Goal: Task Accomplishment & Management: Use online tool/utility

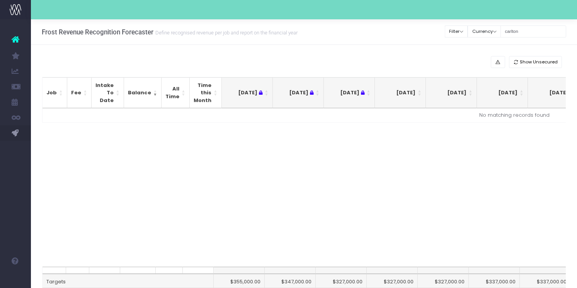
scroll to position [0, 166]
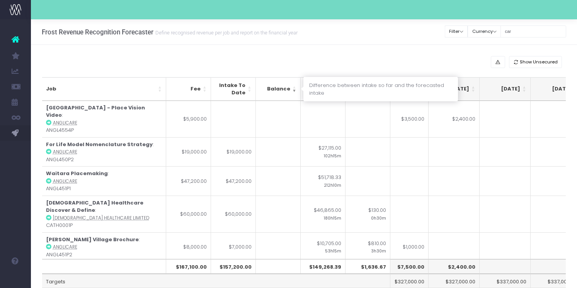
type input "car"
click at [295, 90] on th "Balance" at bounding box center [278, 89] width 45 height 24
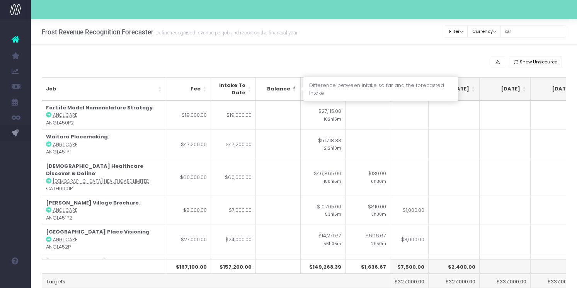
click at [295, 90] on th "Balance" at bounding box center [278, 89] width 45 height 24
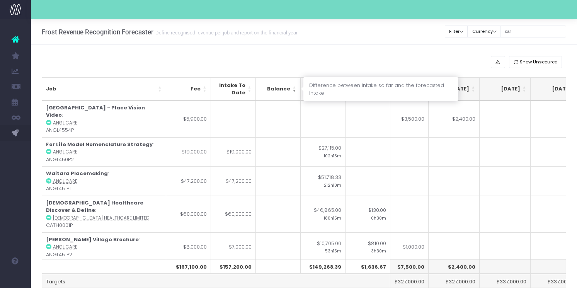
click at [295, 90] on th "Balance" at bounding box center [278, 89] width 45 height 24
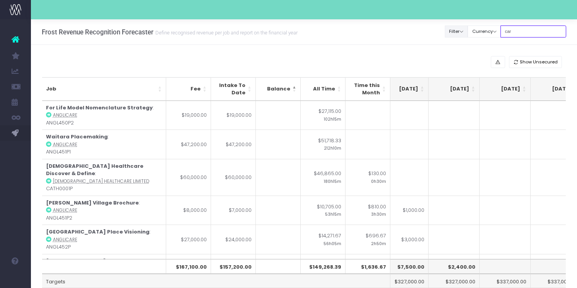
drag, startPoint x: 533, startPoint y: 32, endPoint x: 454, endPoint y: 32, distance: 79.7
click at [454, 32] on div "Clear Filters Filter By Account Manager All jeremy georgie lauren inezritchie a…" at bounding box center [505, 32] width 121 height 16
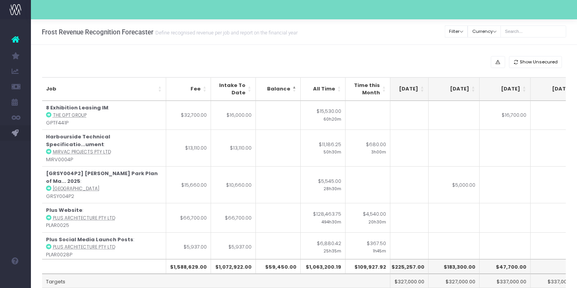
click at [294, 43] on div "Frost Revenue Recognition Forecaster Define recognised revenue per job and repo…" at bounding box center [170, 31] width 256 height 25
click at [294, 95] on th "Balance" at bounding box center [278, 89] width 45 height 24
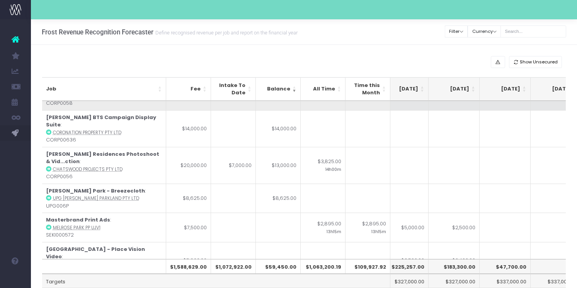
scroll to position [29, 166]
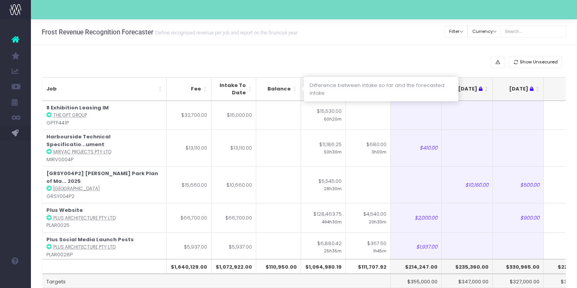
click at [295, 91] on th "Balance" at bounding box center [278, 89] width 45 height 24
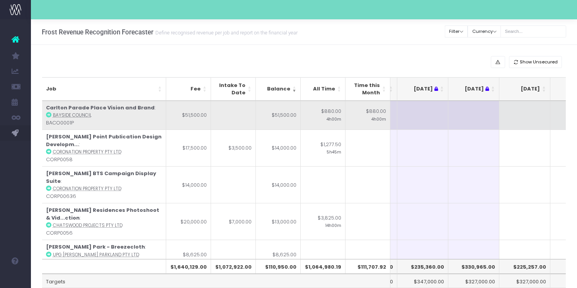
click at [522, 114] on td at bounding box center [525, 115] width 51 height 29
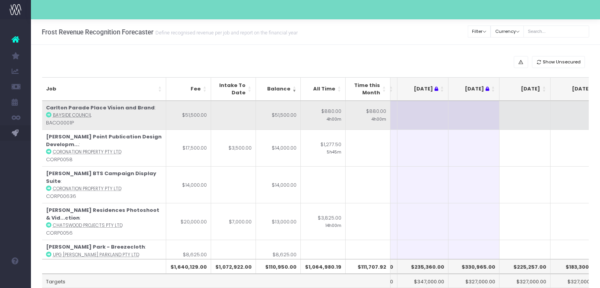
click at [430, 111] on td at bounding box center [423, 115] width 51 height 29
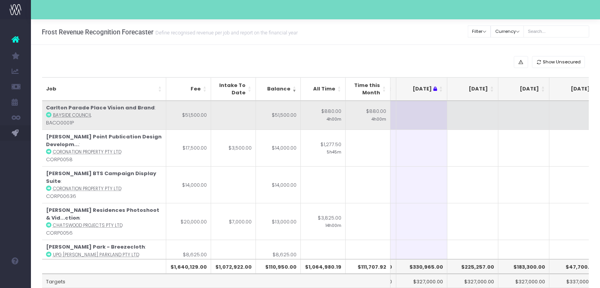
scroll to position [0, 113]
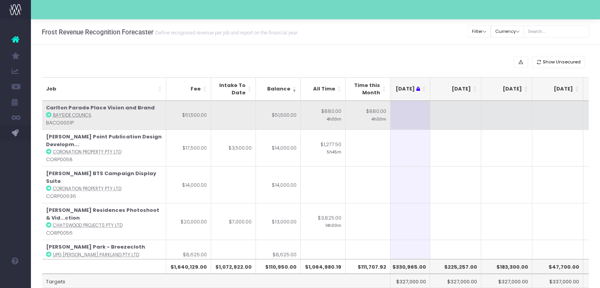
click at [454, 115] on td at bounding box center [455, 115] width 51 height 29
type input "5000"
click at [509, 109] on td at bounding box center [506, 115] width 51 height 29
type input "12000"
click at [555, 112] on td at bounding box center [557, 115] width 51 height 29
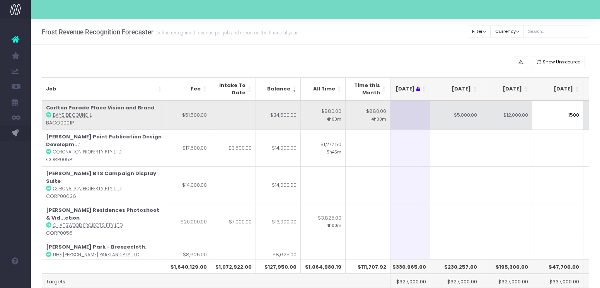
type input "15000"
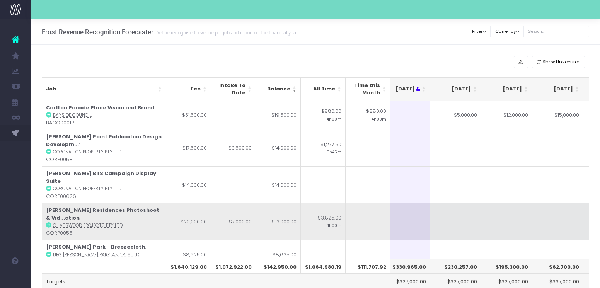
click at [410, 203] on td at bounding box center [404, 221] width 51 height 37
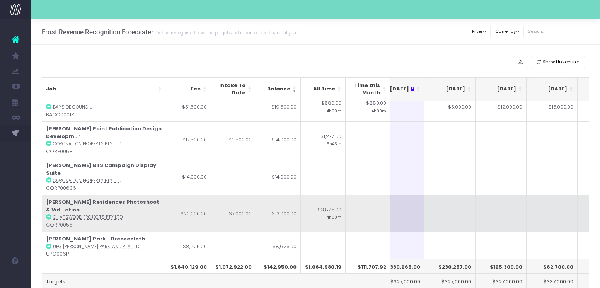
scroll to position [0, 119]
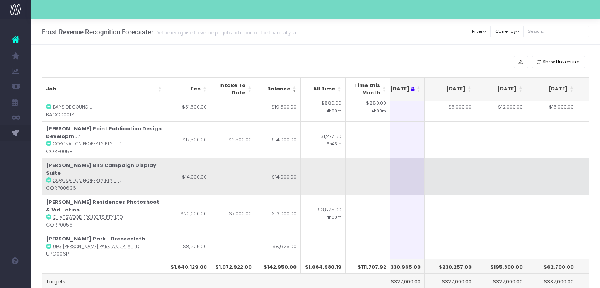
click at [493, 171] on td at bounding box center [501, 176] width 51 height 37
click at [459, 171] on td at bounding box center [450, 176] width 51 height 37
type input "9000"
click at [502, 164] on td at bounding box center [501, 176] width 51 height 37
click at [454, 173] on td "$9,000.00" at bounding box center [450, 176] width 51 height 37
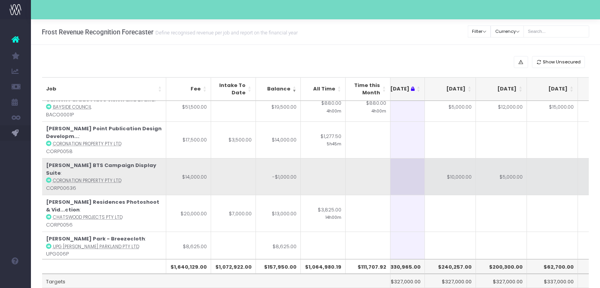
click at [515, 165] on td "$5,000.00" at bounding box center [501, 176] width 51 height 37
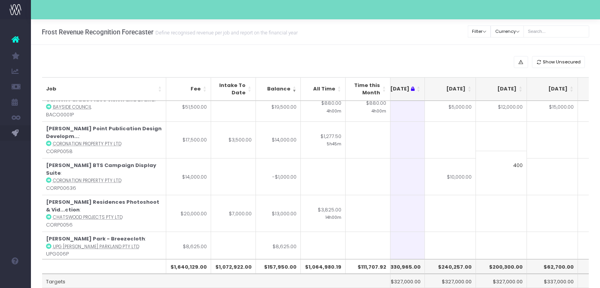
type input "4000"
